Goal: Information Seeking & Learning: Compare options

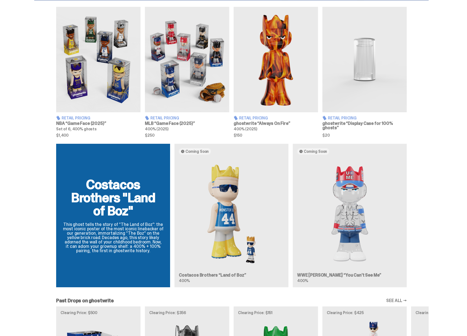
scroll to position [262, 0]
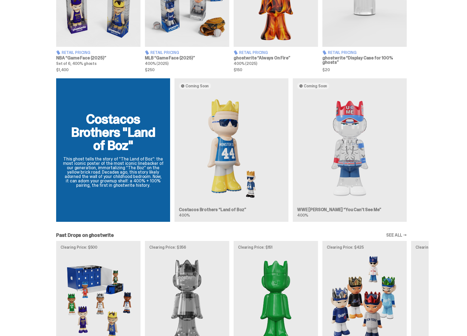
click at [231, 162] on div "Costacos Brothers "Land of Boz" This ghost tells the story of “The Land of Boz”…" at bounding box center [231, 152] width 394 height 148
click at [342, 158] on div "Costacos Brothers "Land of Boz" This ghost tells the story of “The Land of Boz”…" at bounding box center [231, 152] width 394 height 148
click at [107, 161] on div "Costacos Brothers "Land of Boz" This ghost tells the story of “The Land of Boz”…" at bounding box center [231, 152] width 394 height 148
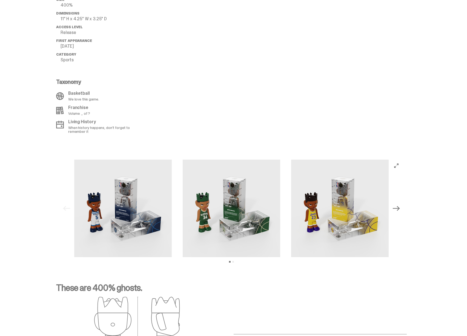
scroll to position [589, 0]
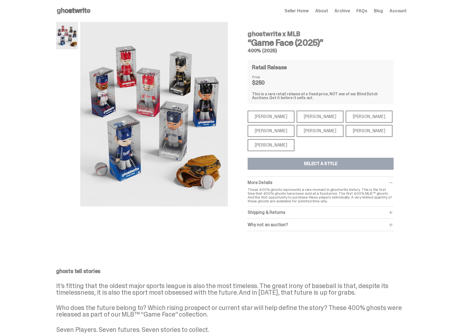
click at [299, 115] on div "Paul Skenes" at bounding box center [320, 117] width 47 height 12
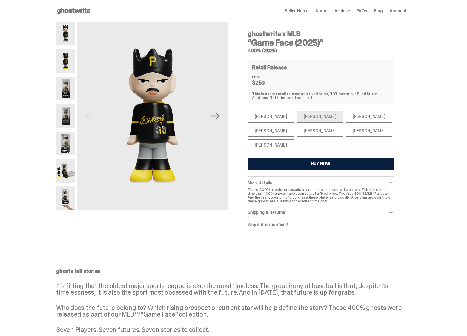
click at [275, 118] on div "Mike Trout" at bounding box center [271, 117] width 47 height 12
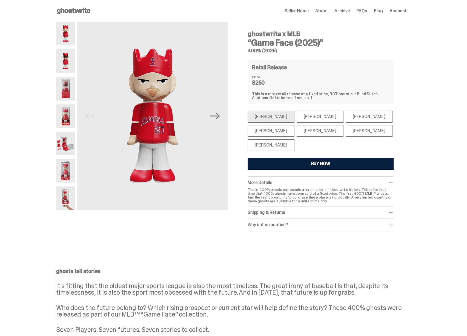
click at [348, 119] on div "Ronald Acuña Jr." at bounding box center [369, 117] width 47 height 12
